Goal: Task Accomplishment & Management: Use online tool/utility

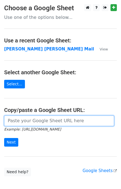
drag, startPoint x: 23, startPoint y: 125, endPoint x: 24, endPoint y: 120, distance: 4.8
click at [23, 125] on input "url" at bounding box center [59, 121] width 110 height 11
type input "https://docs.google.com/spreadsheets/d/1zUKhxjrhozHMhydIMYEveZTpRvy8Oh7onxeYEfa…"
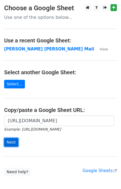
click at [6, 143] on input "Next" at bounding box center [11, 142] width 14 height 9
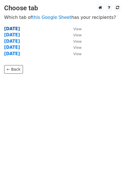
click at [9, 29] on strong "[DATE]" at bounding box center [12, 28] width 16 height 5
